Goal: Communication & Community: Connect with others

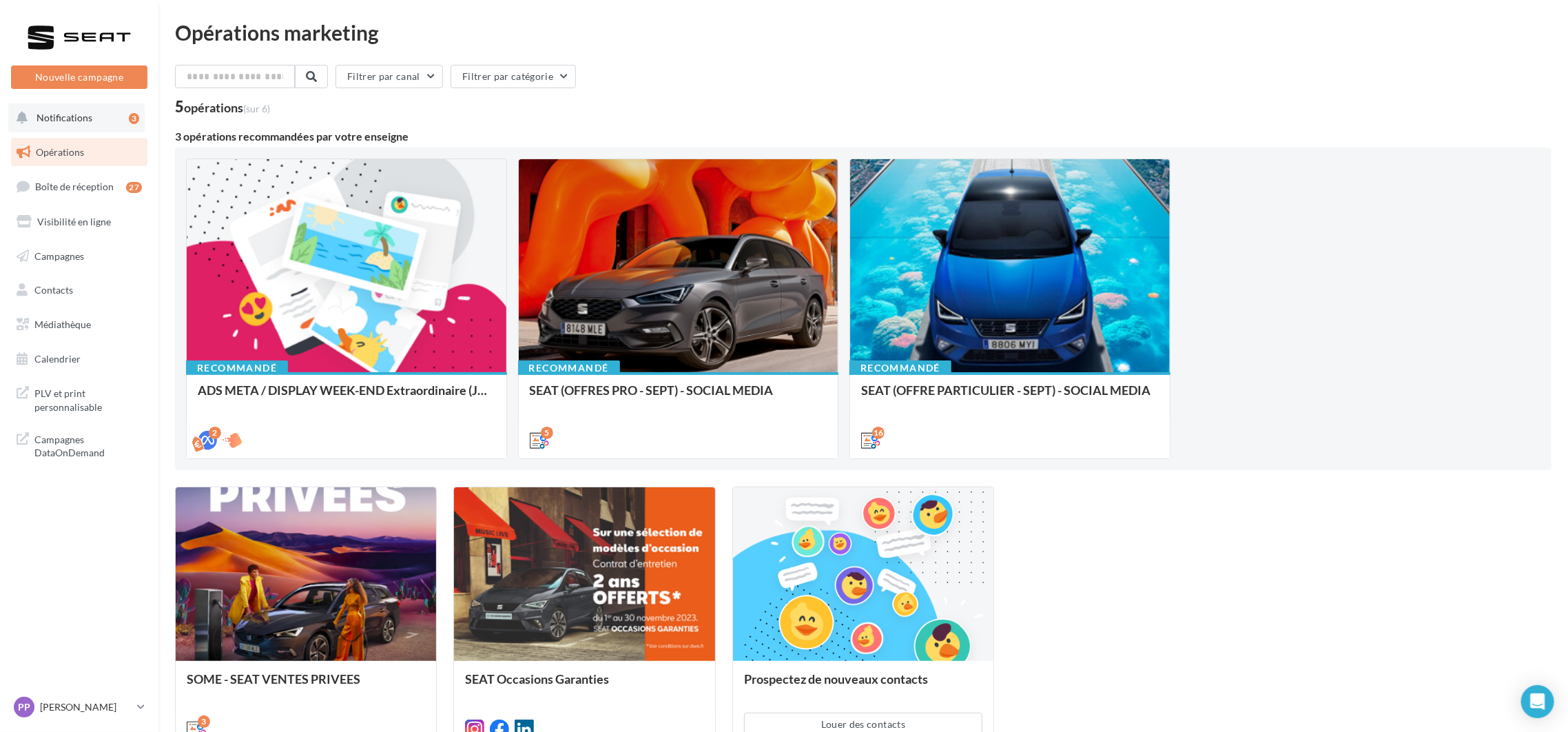
click at [60, 118] on span "Notifications" at bounding box center [64, 117] width 56 height 11
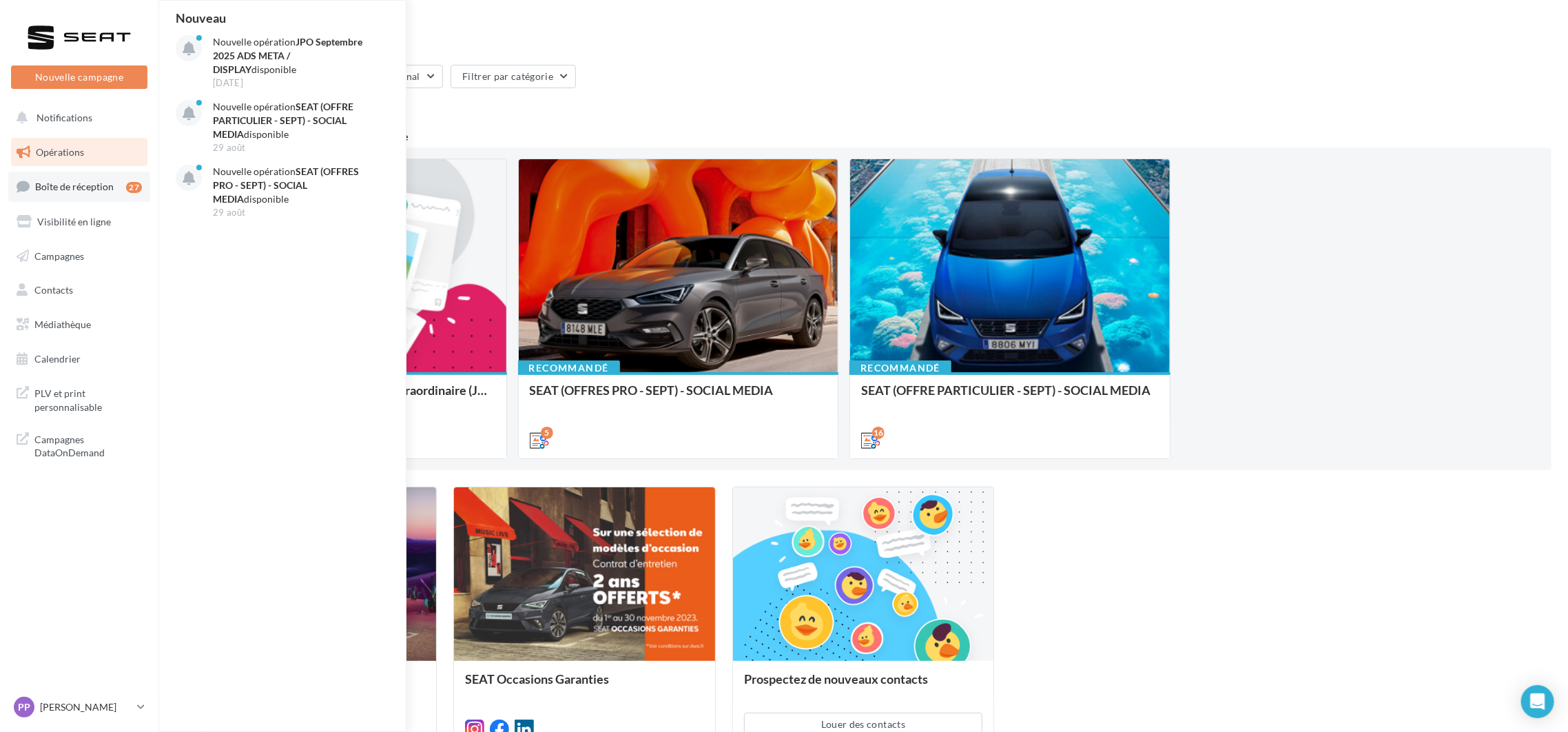
click at [63, 185] on span "Boîte de réception" at bounding box center [74, 186] width 79 height 11
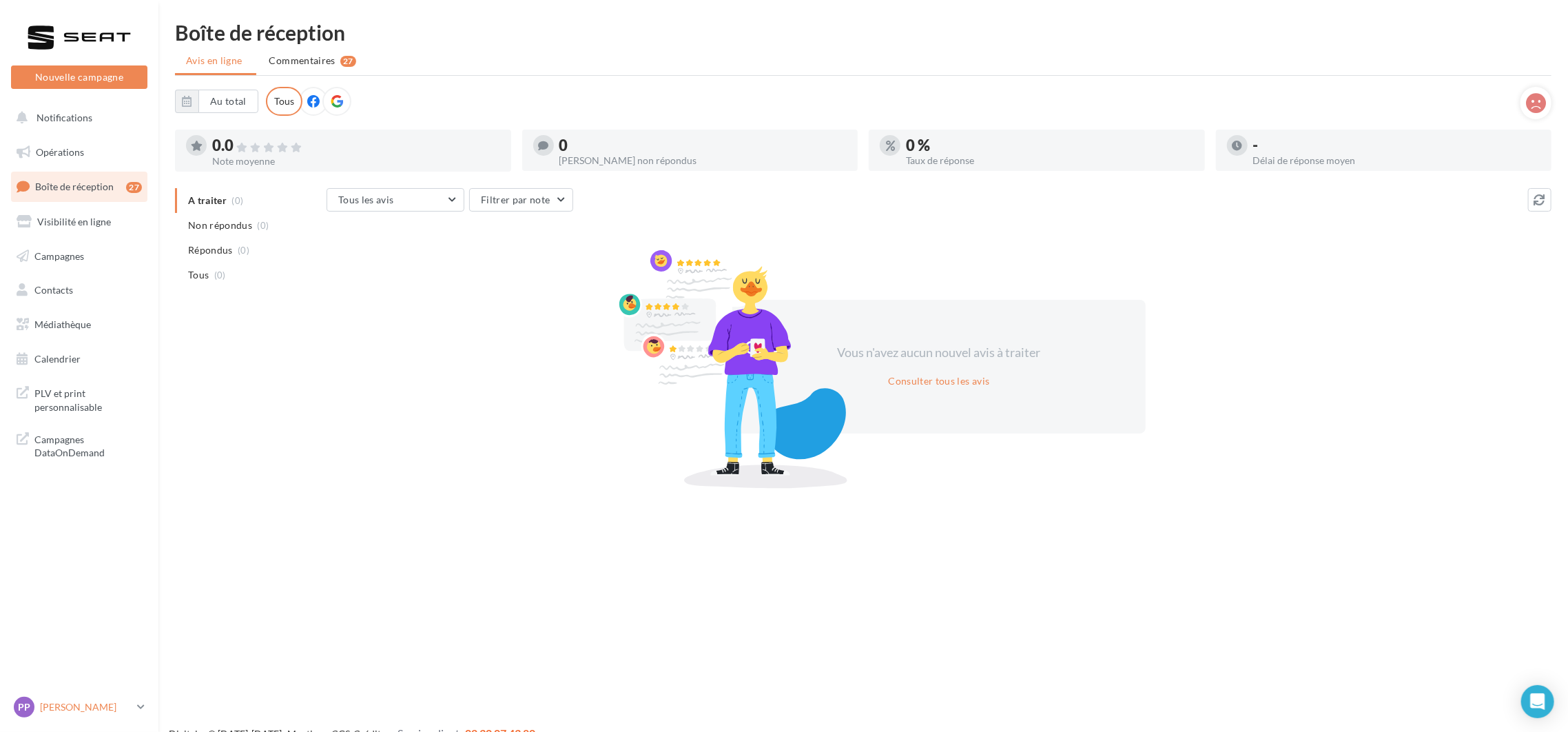
click at [81, 713] on p "[PERSON_NAME]" at bounding box center [85, 707] width 92 height 14
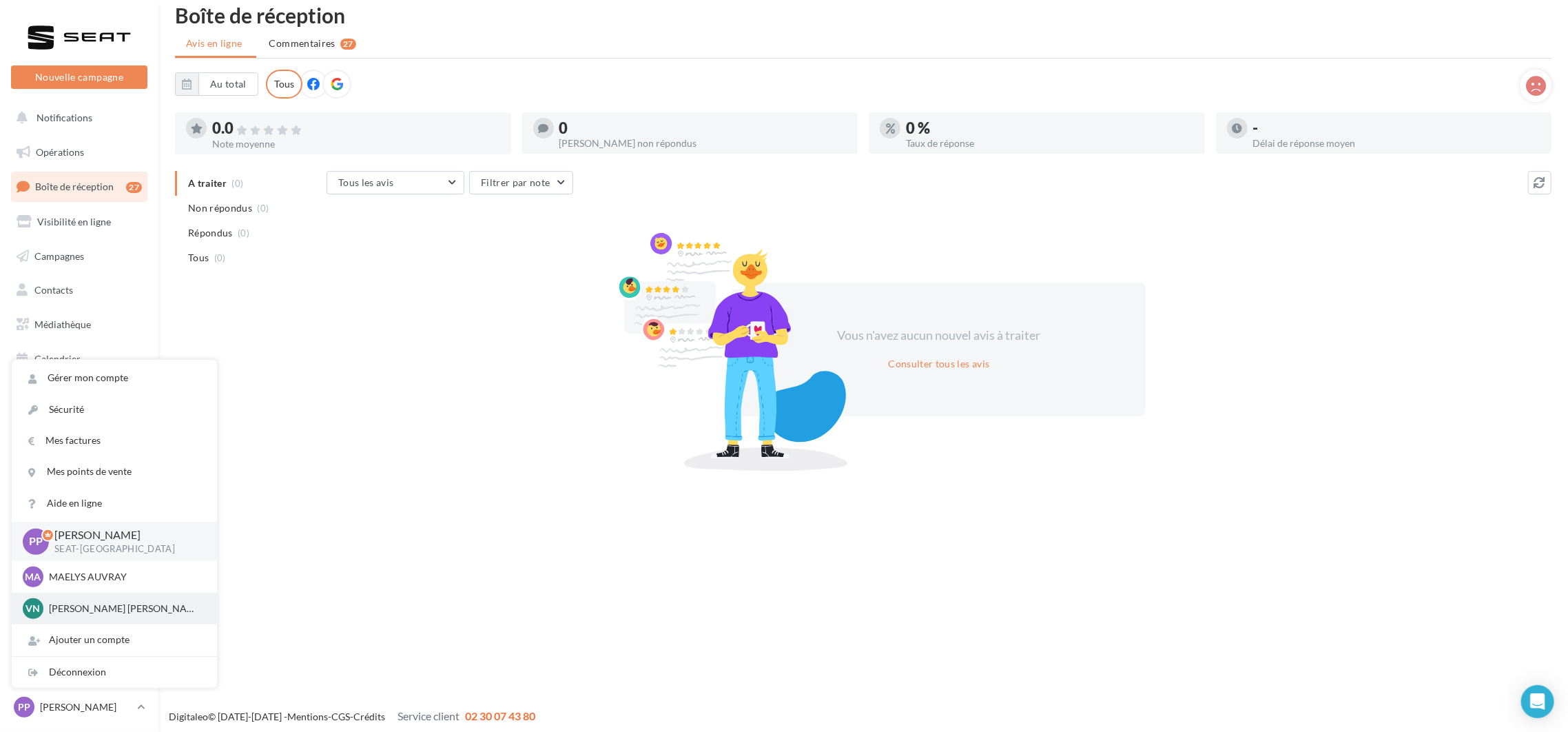
scroll to position [22, 0]
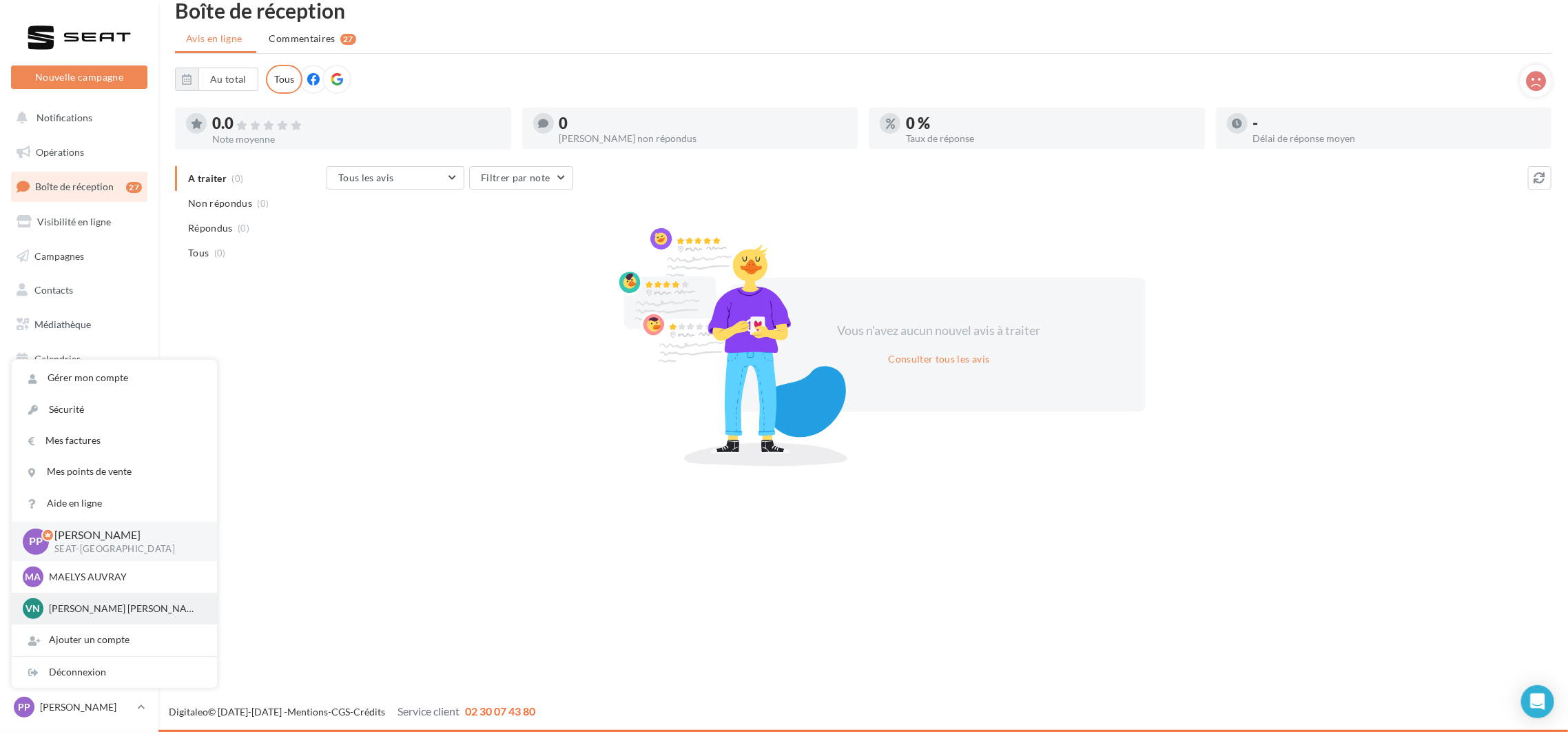
click at [97, 607] on p "[PERSON_NAME] [PERSON_NAME]" at bounding box center [124, 608] width 152 height 14
